Goal: Navigation & Orientation: Find specific page/section

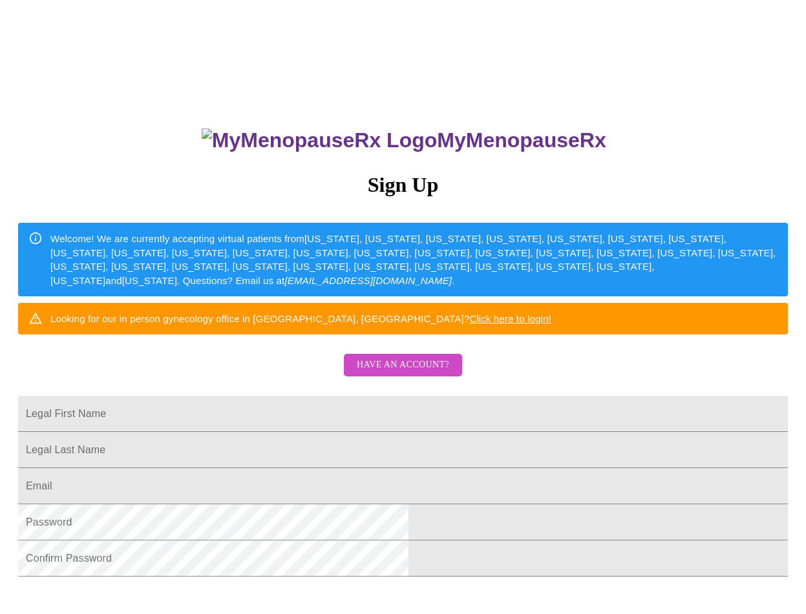
scroll to position [204, 0]
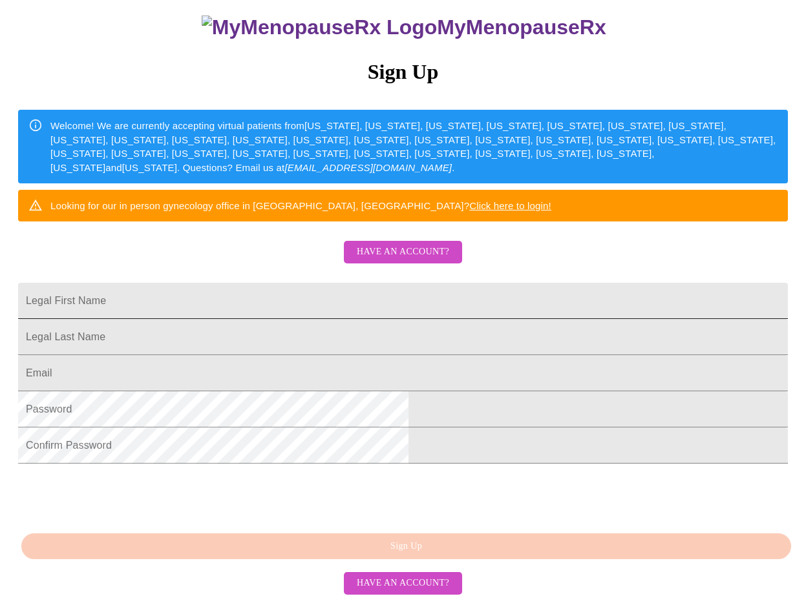
click at [292, 283] on input "Legal First Name" at bounding box center [402, 301] width 769 height 36
click at [420, 244] on span "Have an account?" at bounding box center [403, 252] width 92 height 16
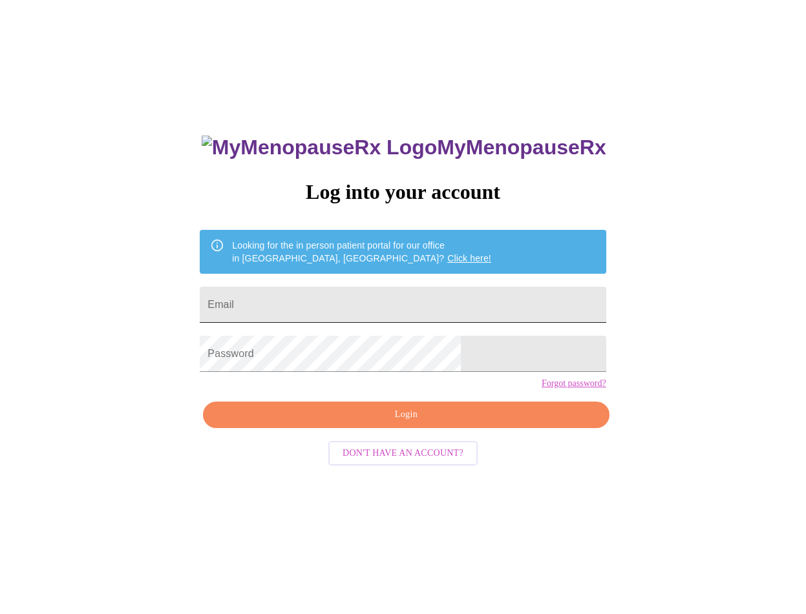
click at [323, 299] on input "Email" at bounding box center [403, 305] width 406 height 36
type input "[EMAIL_ADDRESS][DOMAIN_NAME]"
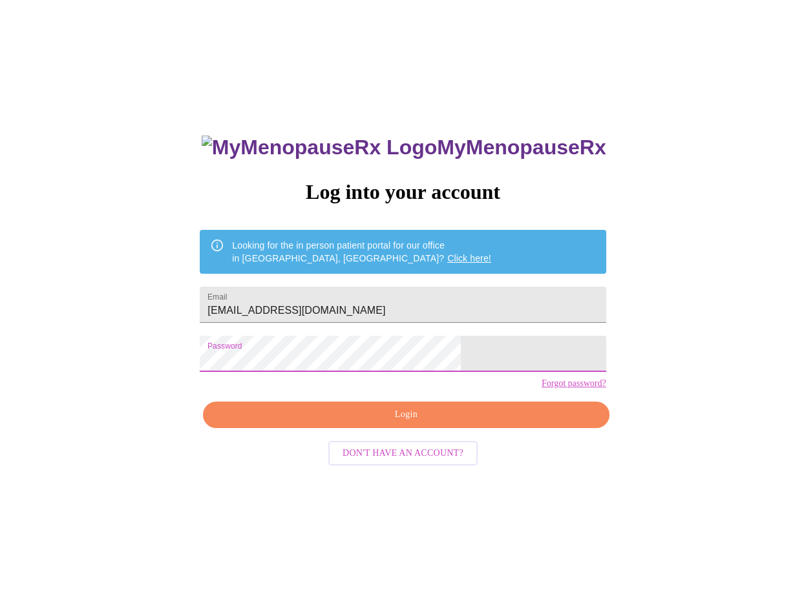
click at [375, 423] on span "Login" at bounding box center [406, 415] width 376 height 16
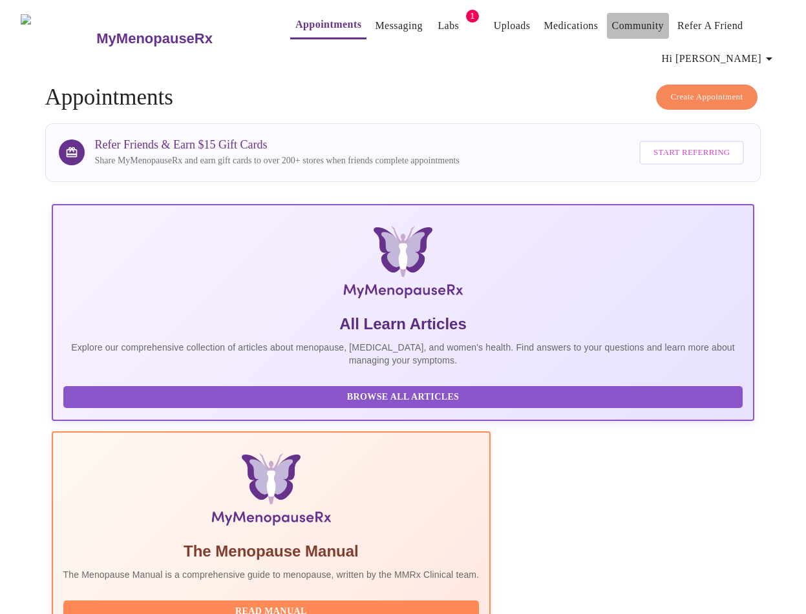
click at [623, 19] on link "Community" at bounding box center [638, 26] width 52 height 18
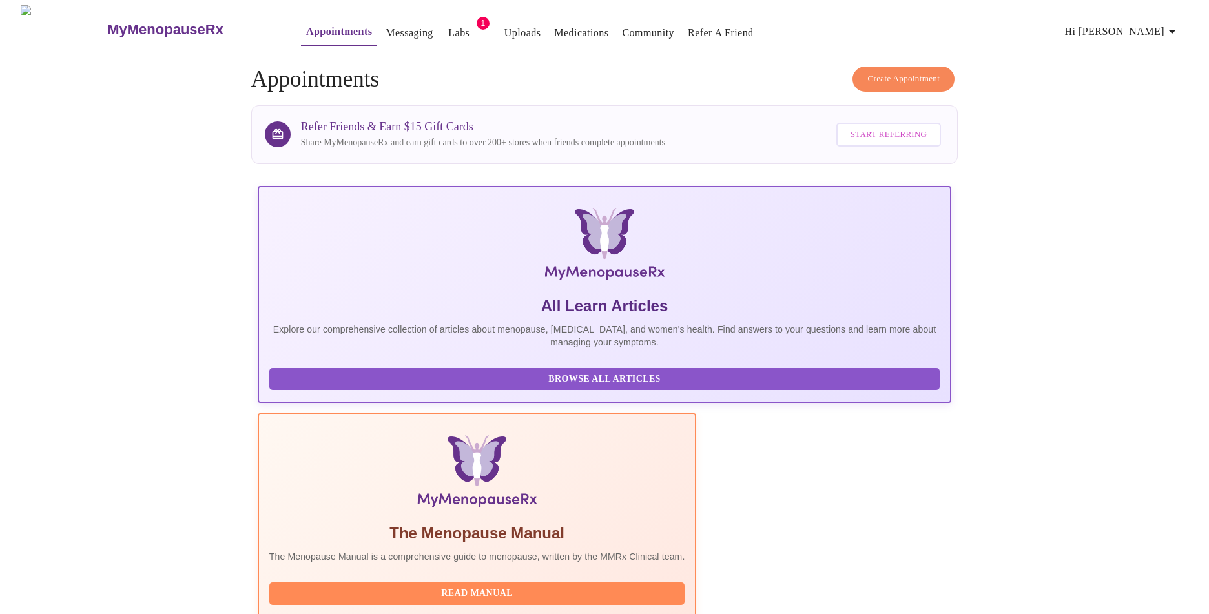
click at [805, 25] on icon "button" at bounding box center [1173, 32] width 16 height 16
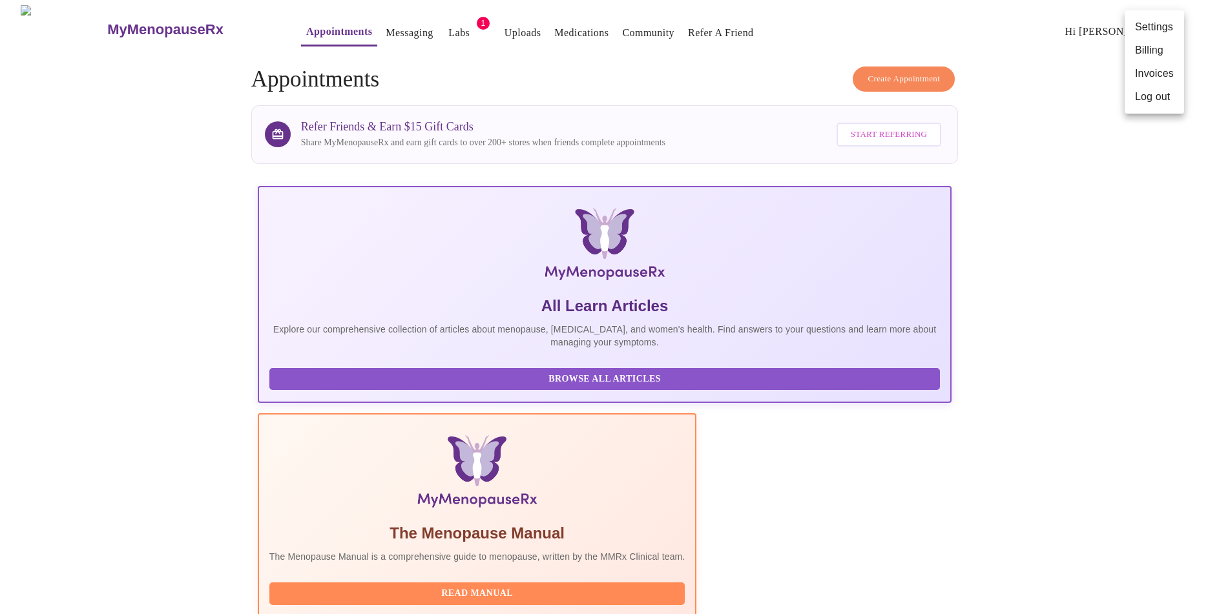
click at [569, 66] on div at bounding box center [609, 307] width 1219 height 614
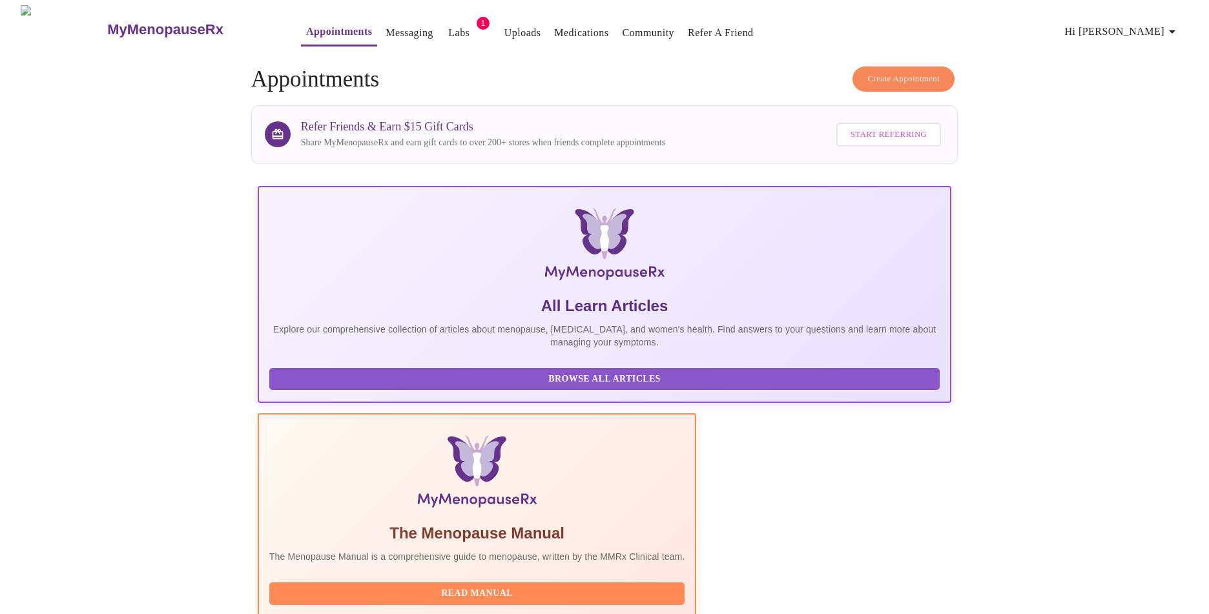
click at [448, 27] on link "Labs" at bounding box center [458, 33] width 21 height 18
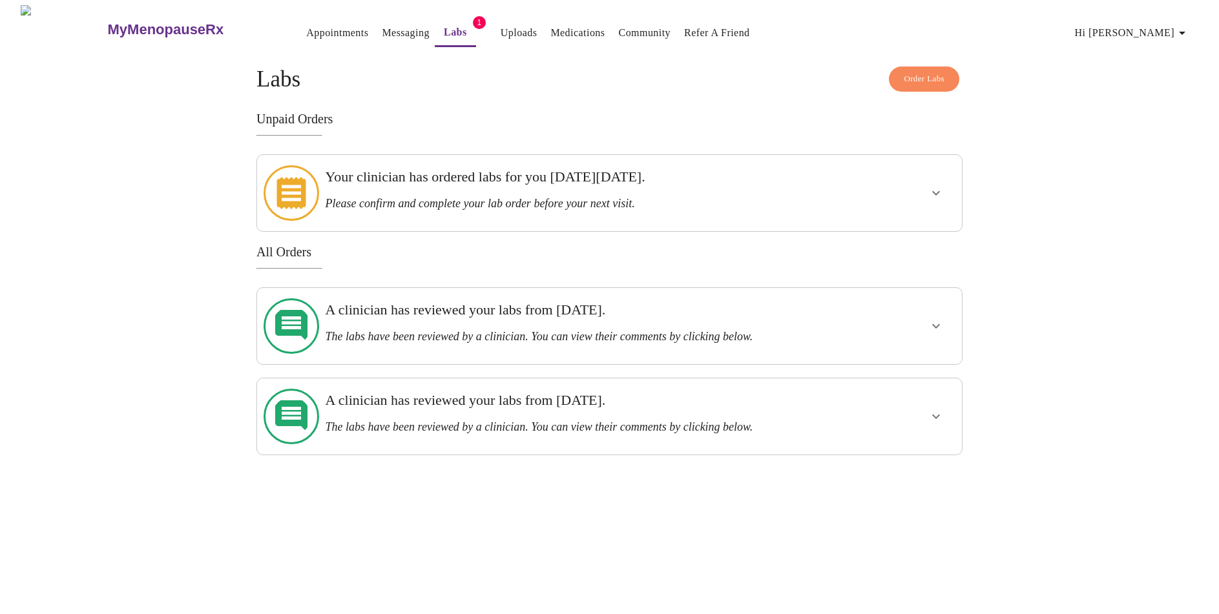
click at [382, 29] on link "Messaging" at bounding box center [405, 33] width 47 height 18
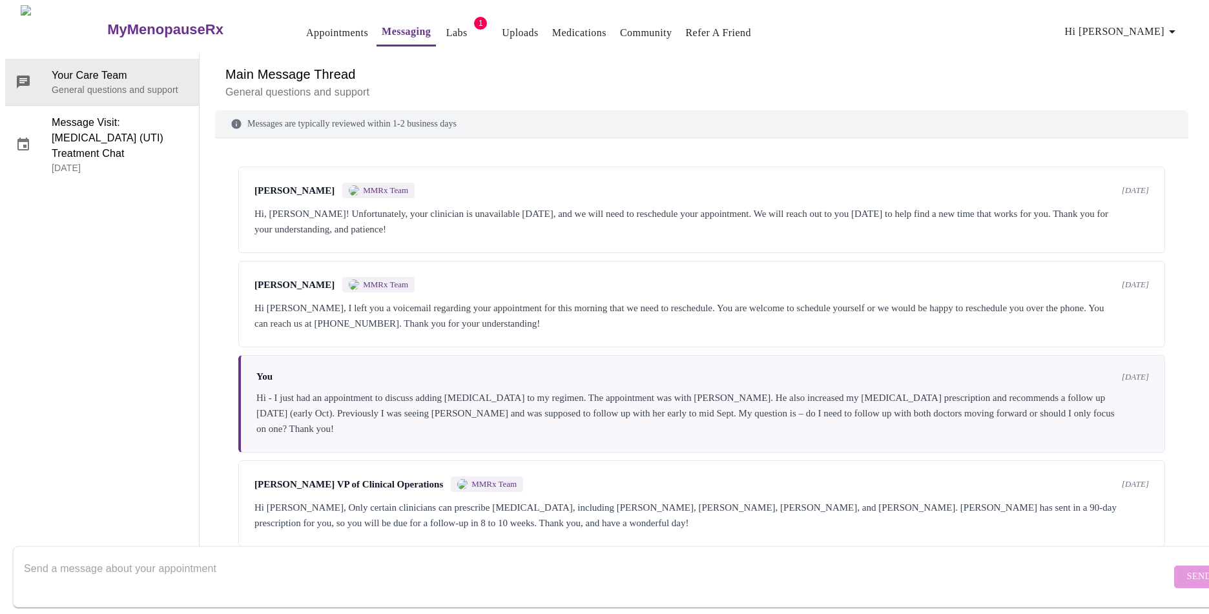
click at [176, 556] on textarea "Send a message about your appointment" at bounding box center [597, 576] width 1147 height 41
click at [309, 30] on link "Appointments" at bounding box center [337, 33] width 62 height 18
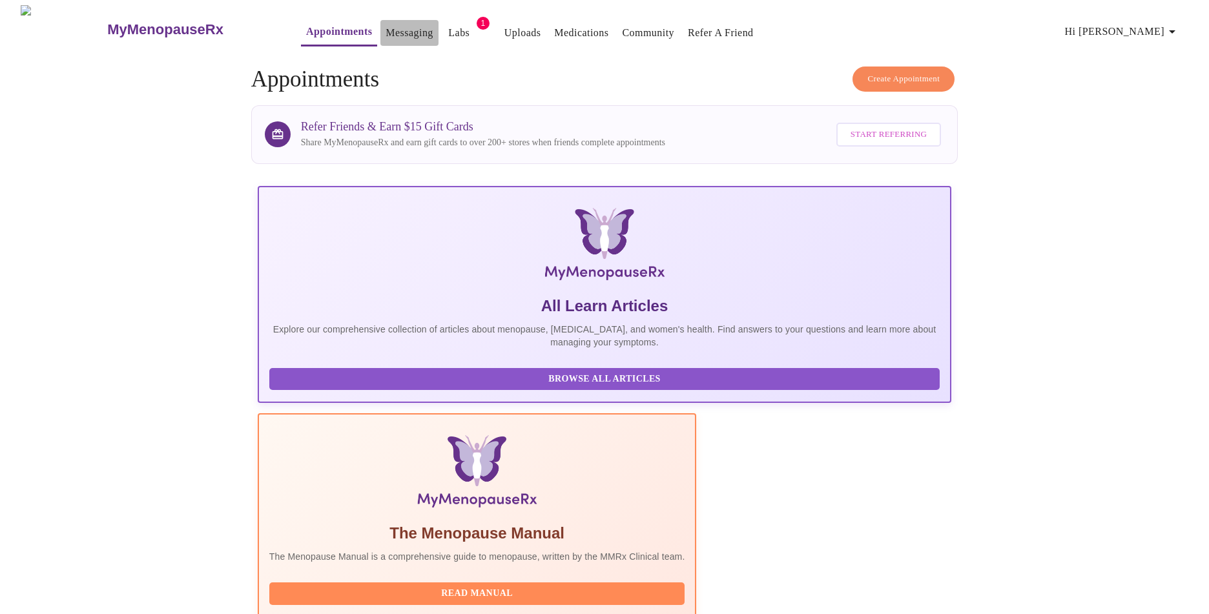
click at [386, 27] on link "Messaging" at bounding box center [409, 33] width 47 height 18
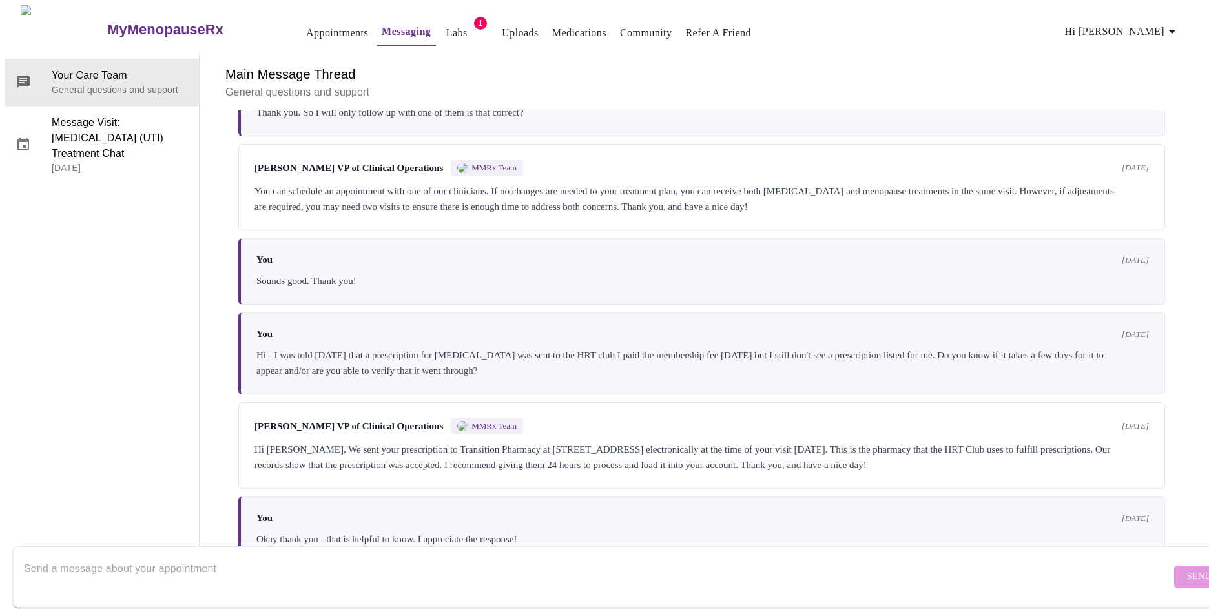
scroll to position [532, 0]
click at [384, 556] on textarea "Send a message about your appointment" at bounding box center [597, 576] width 1147 height 41
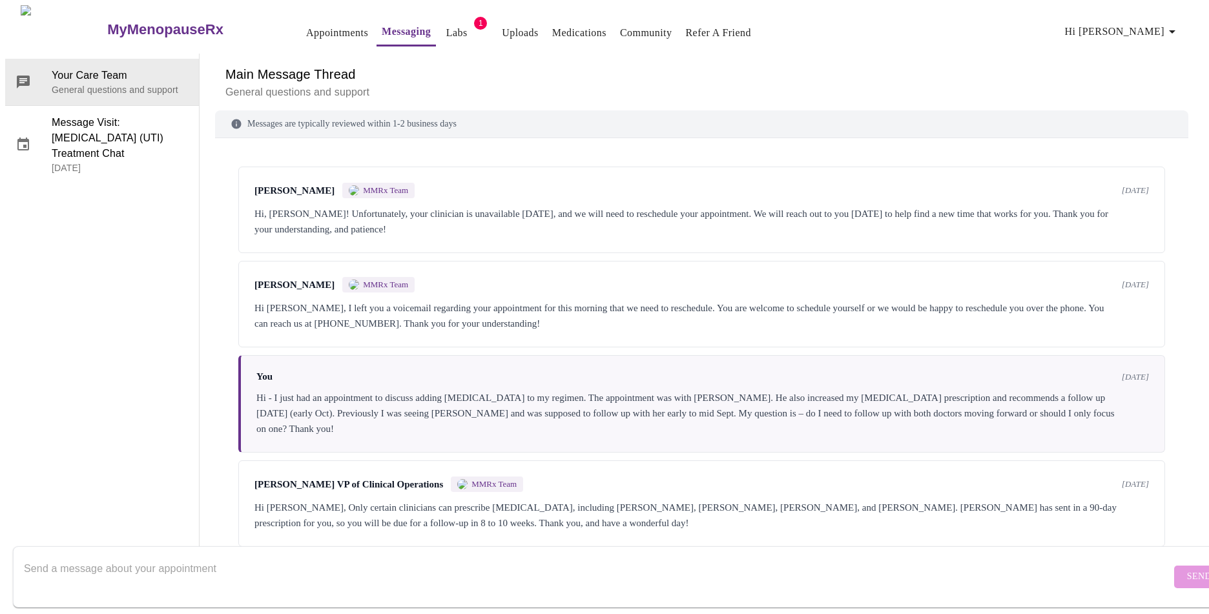
scroll to position [0, 0]
click at [620, 24] on link "Community" at bounding box center [646, 33] width 52 height 18
click at [805, 30] on span "Hi [PERSON_NAME]" at bounding box center [1122, 32] width 115 height 18
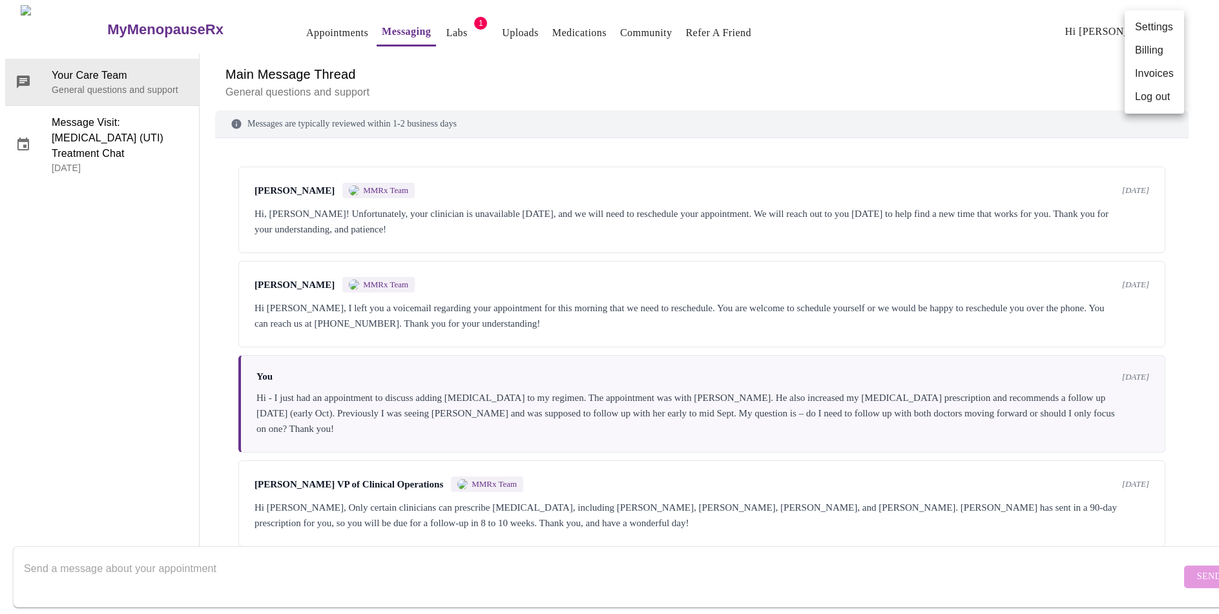
click at [805, 96] on li "Log out" at bounding box center [1154, 96] width 59 height 23
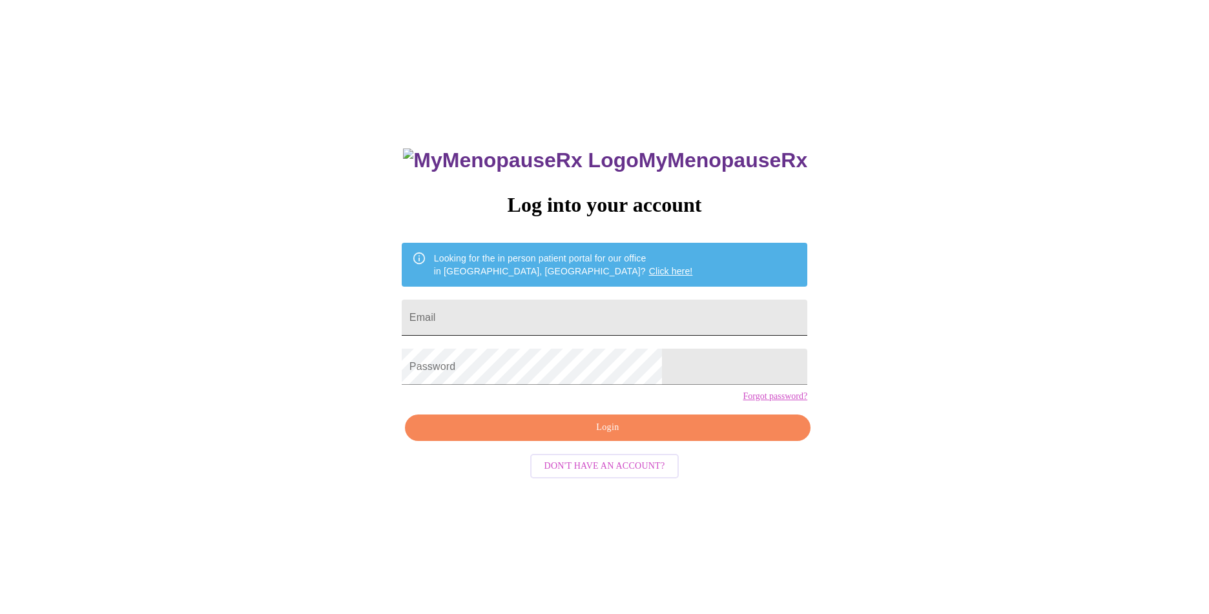
click at [603, 319] on input "Email" at bounding box center [605, 318] width 406 height 36
type input "[EMAIL_ADDRESS][DOMAIN_NAME]"
click at [656, 436] on span "Login" at bounding box center [608, 428] width 376 height 16
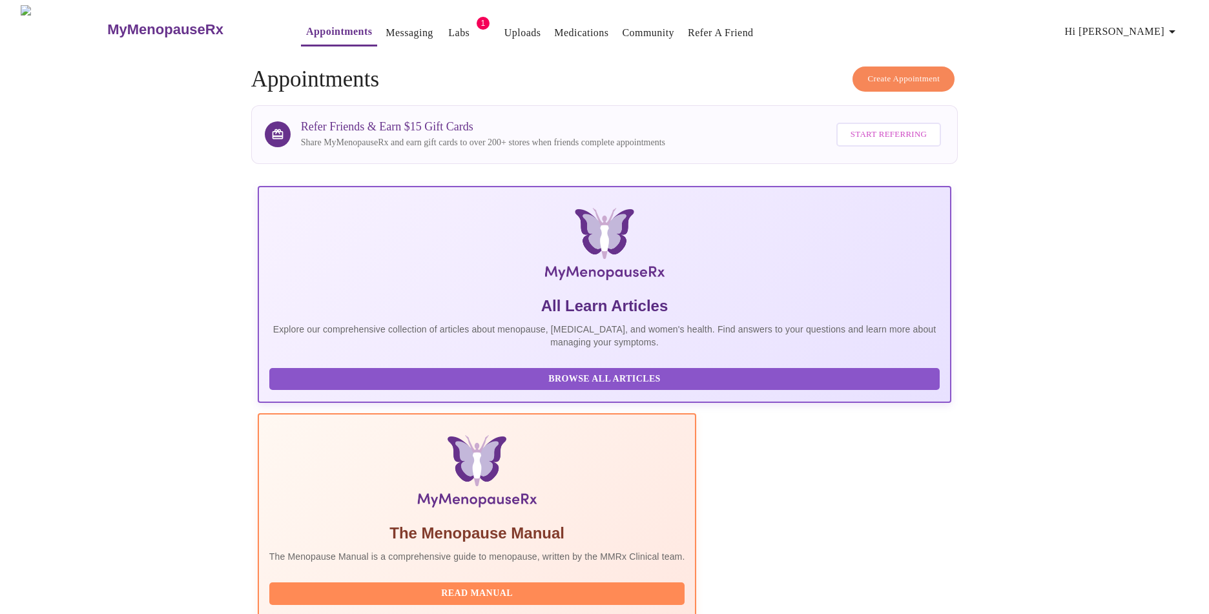
click at [631, 29] on link "Community" at bounding box center [648, 33] width 52 height 18
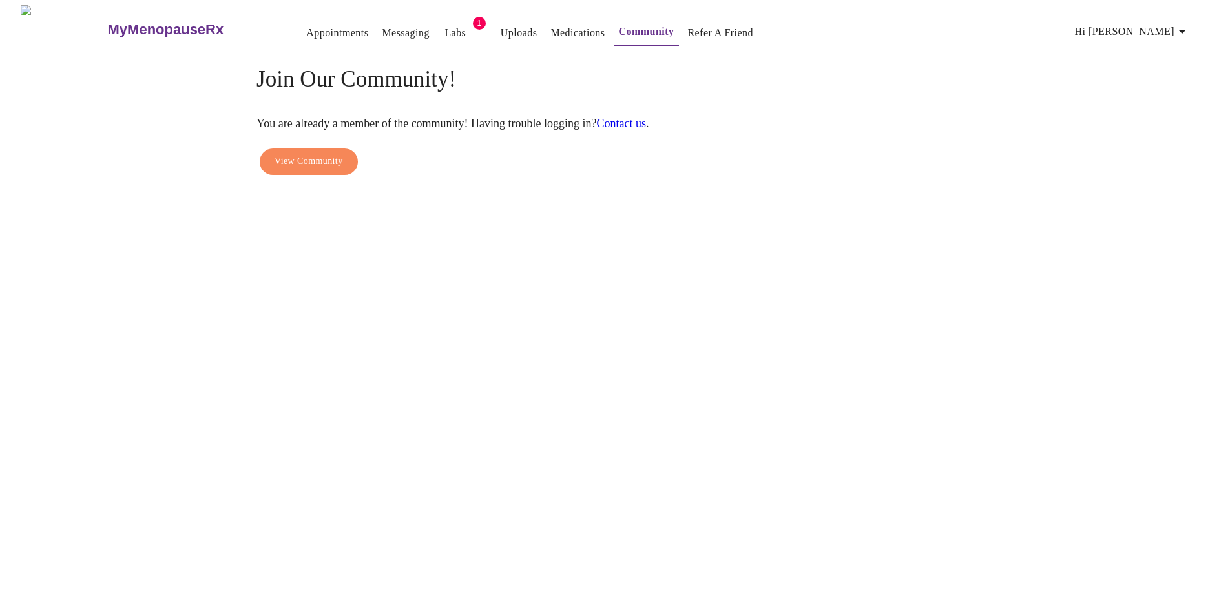
click at [304, 154] on span "View Community" at bounding box center [309, 162] width 68 height 16
click at [647, 117] on link "Contact us" at bounding box center [622, 123] width 50 height 13
click at [306, 26] on link "Appointments" at bounding box center [337, 33] width 62 height 18
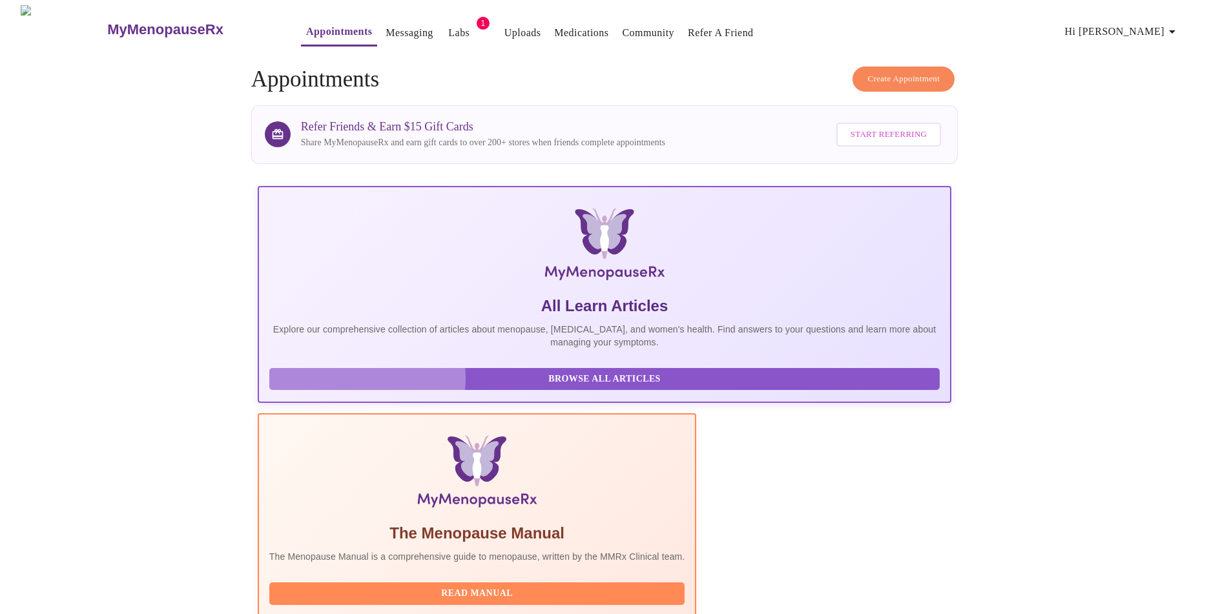
click at [368, 388] on span "Browse All Articles" at bounding box center [604, 380] width 645 height 16
